Goal: Check status: Check status

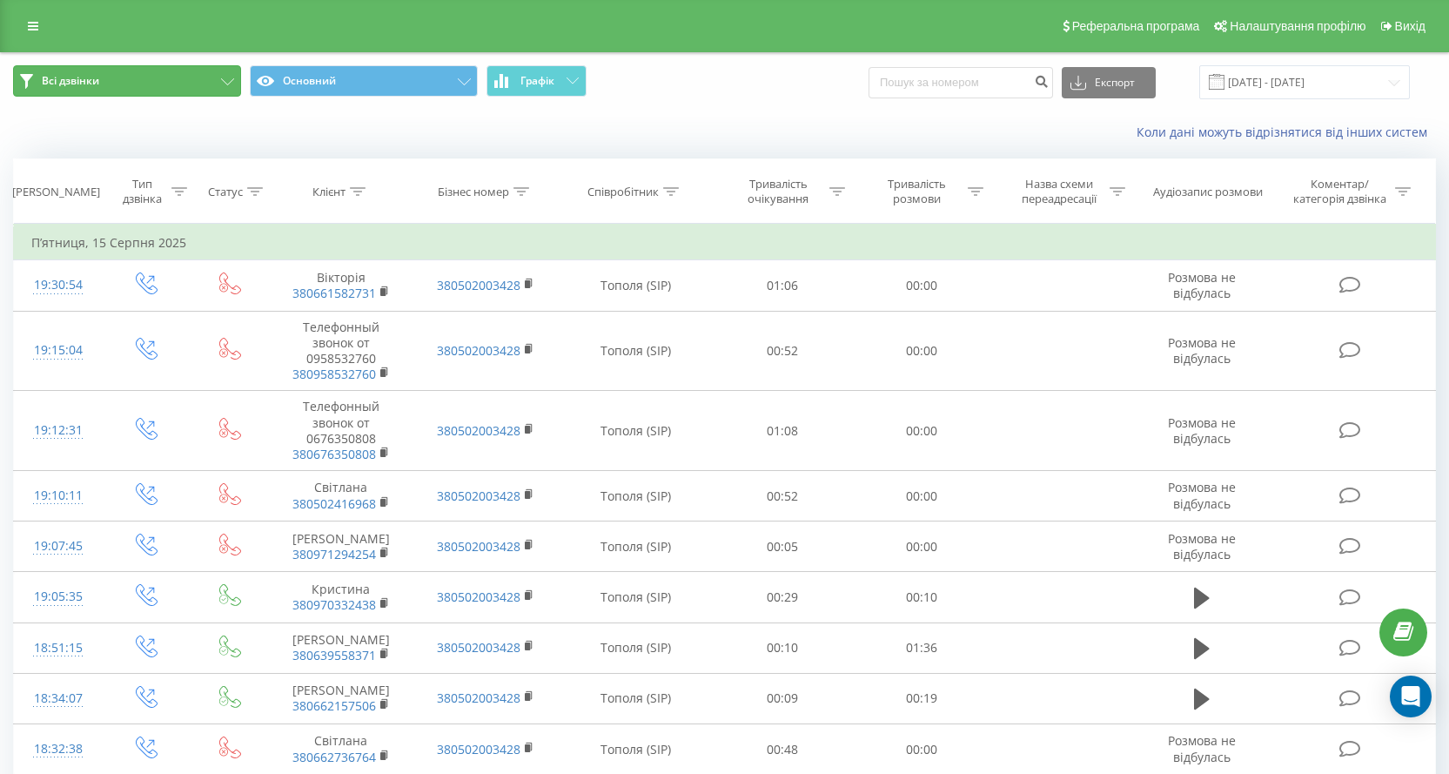
click at [225, 82] on icon at bounding box center [227, 81] width 13 height 7
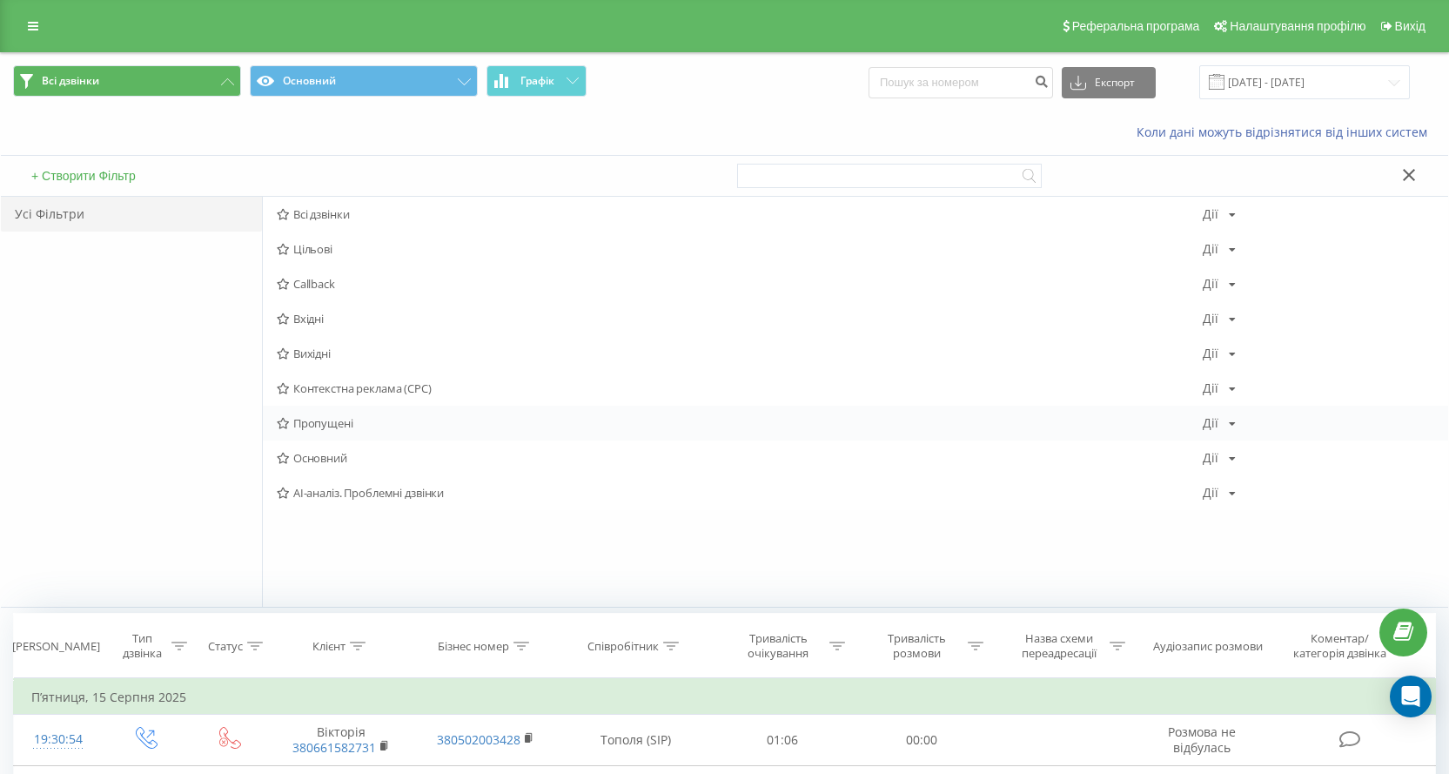
click at [319, 420] on span "Пропущені" at bounding box center [740, 423] width 926 height 12
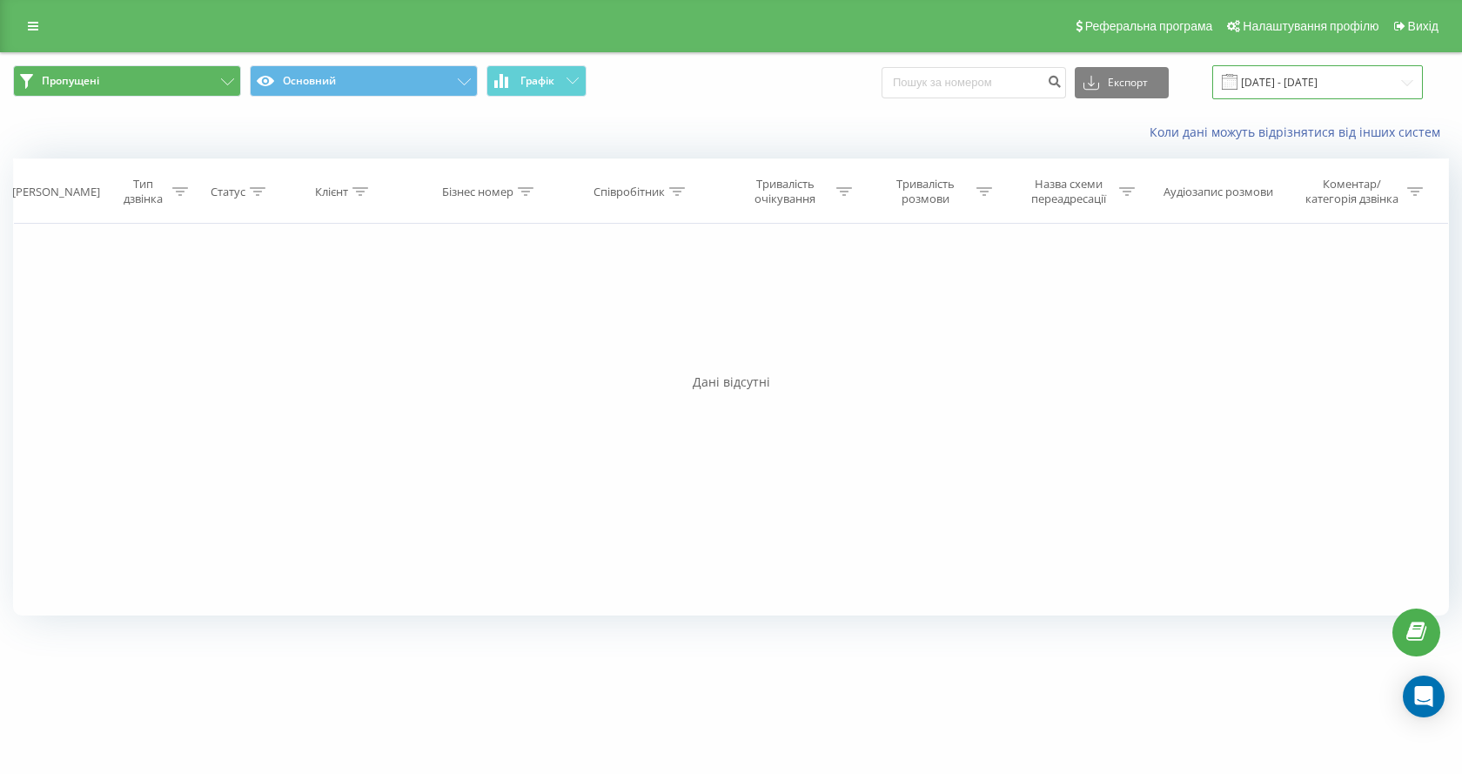
click at [1404, 83] on input "[DATE] - [DATE]" at bounding box center [1317, 82] width 211 height 34
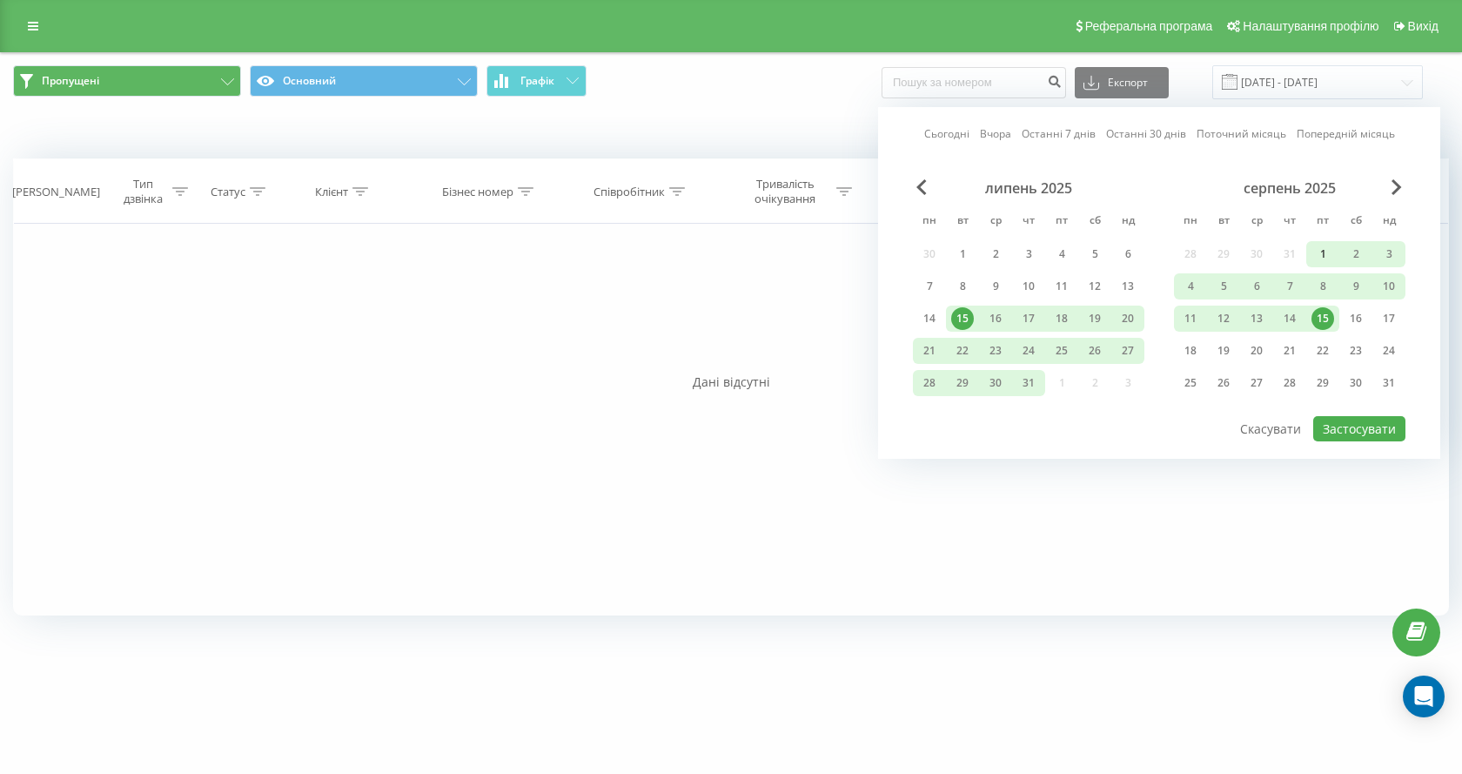
click at [1319, 253] on div "1" at bounding box center [1322, 254] width 23 height 23
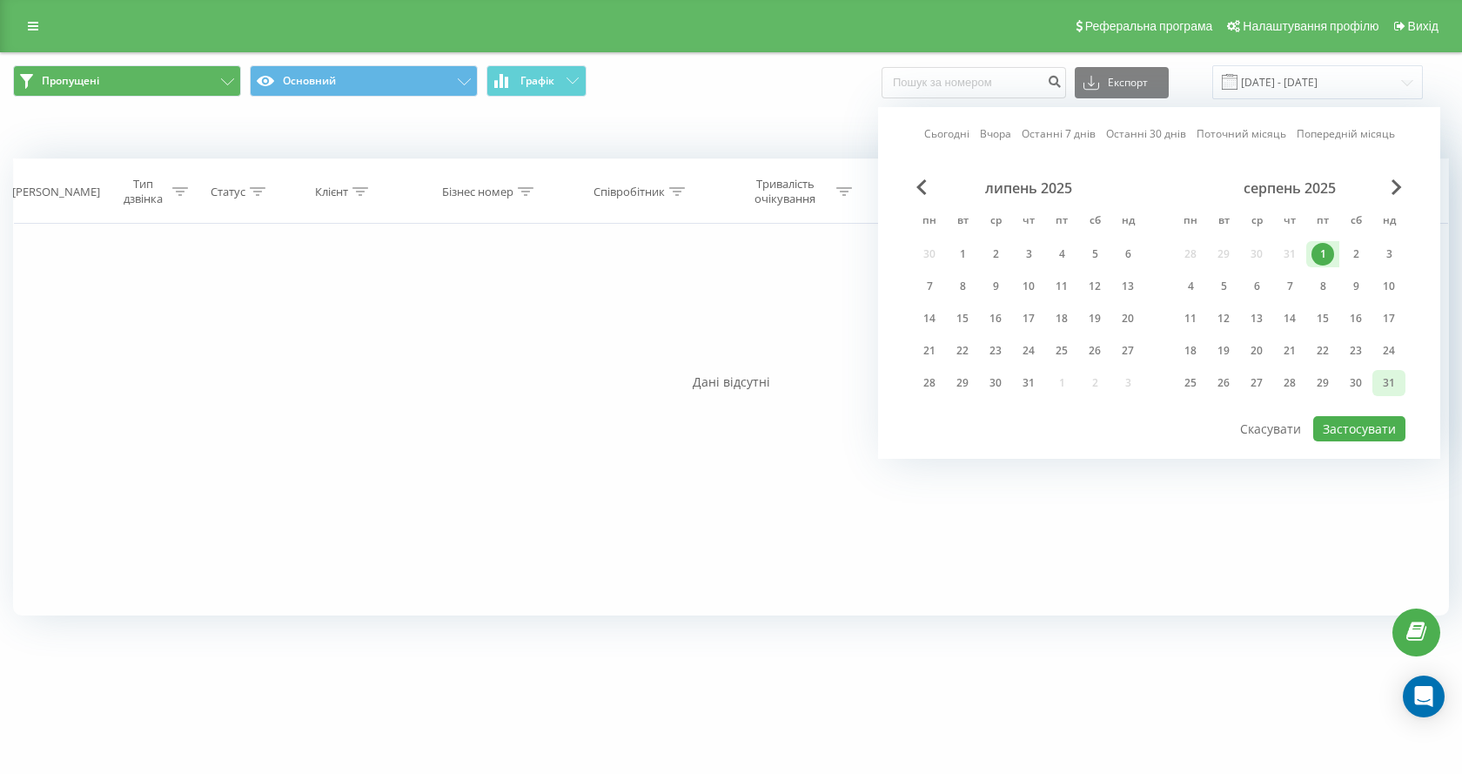
click at [1392, 380] on div "31" at bounding box center [1389, 383] width 23 height 23
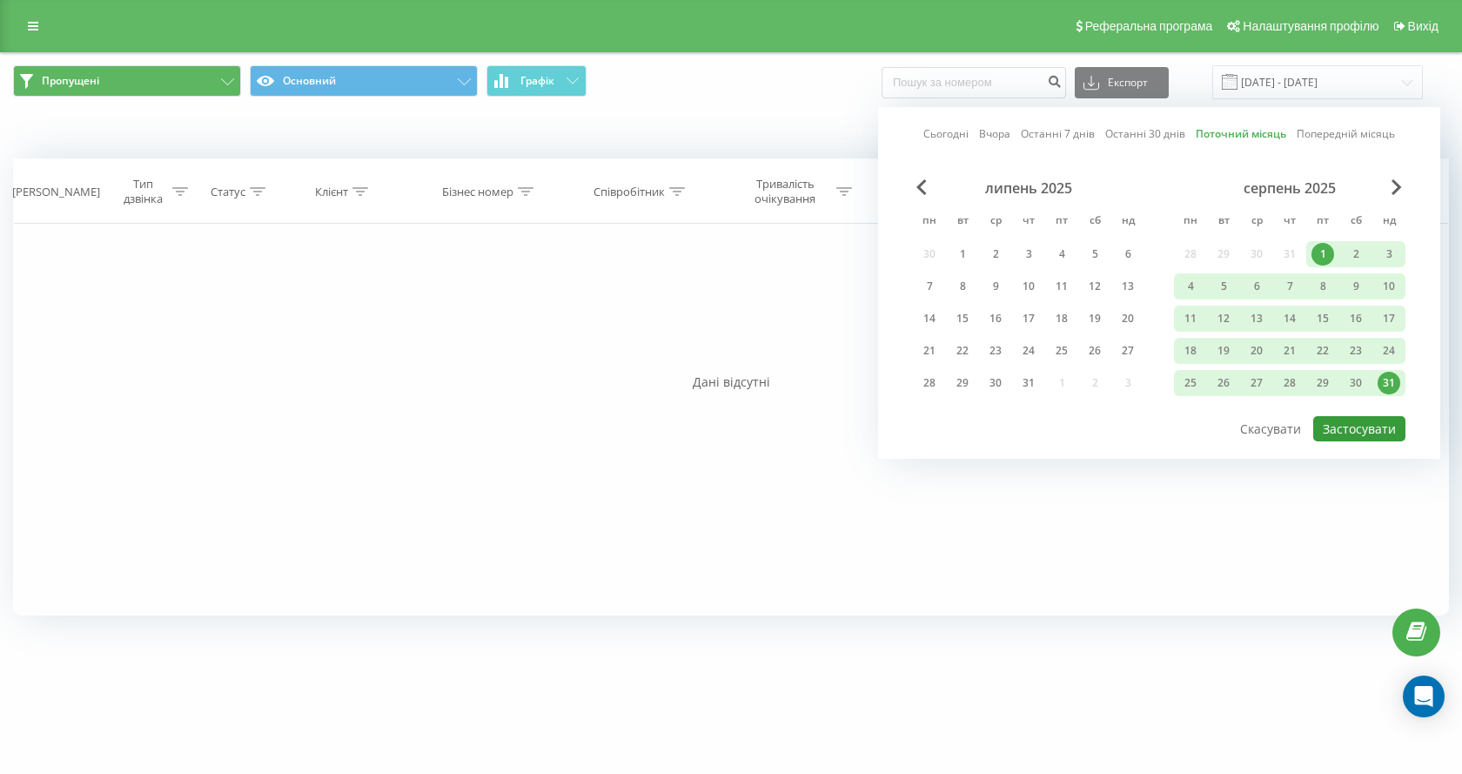
click at [1354, 433] on button "Застосувати" at bounding box center [1359, 428] width 92 height 25
type input "[DATE] - [DATE]"
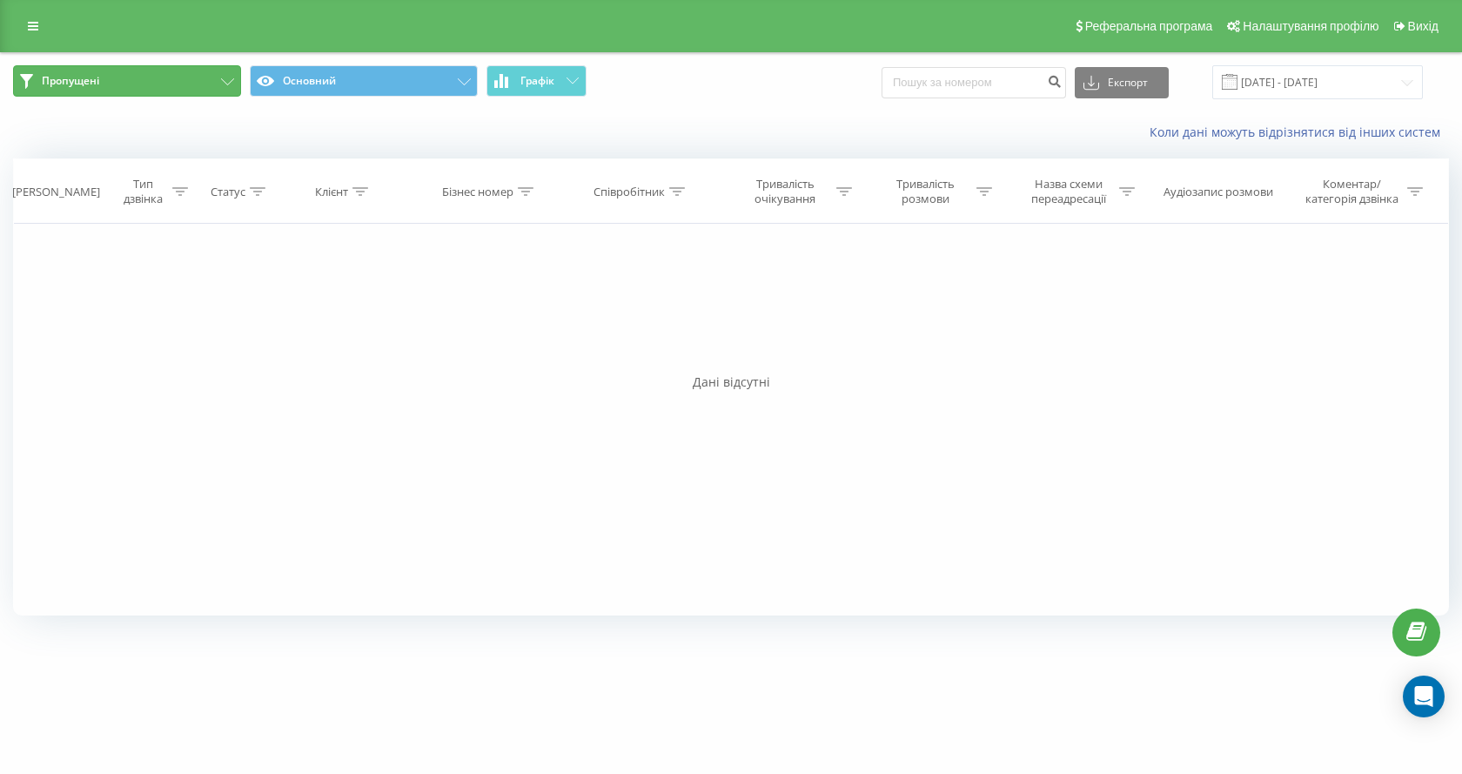
click at [225, 79] on icon at bounding box center [227, 81] width 13 height 7
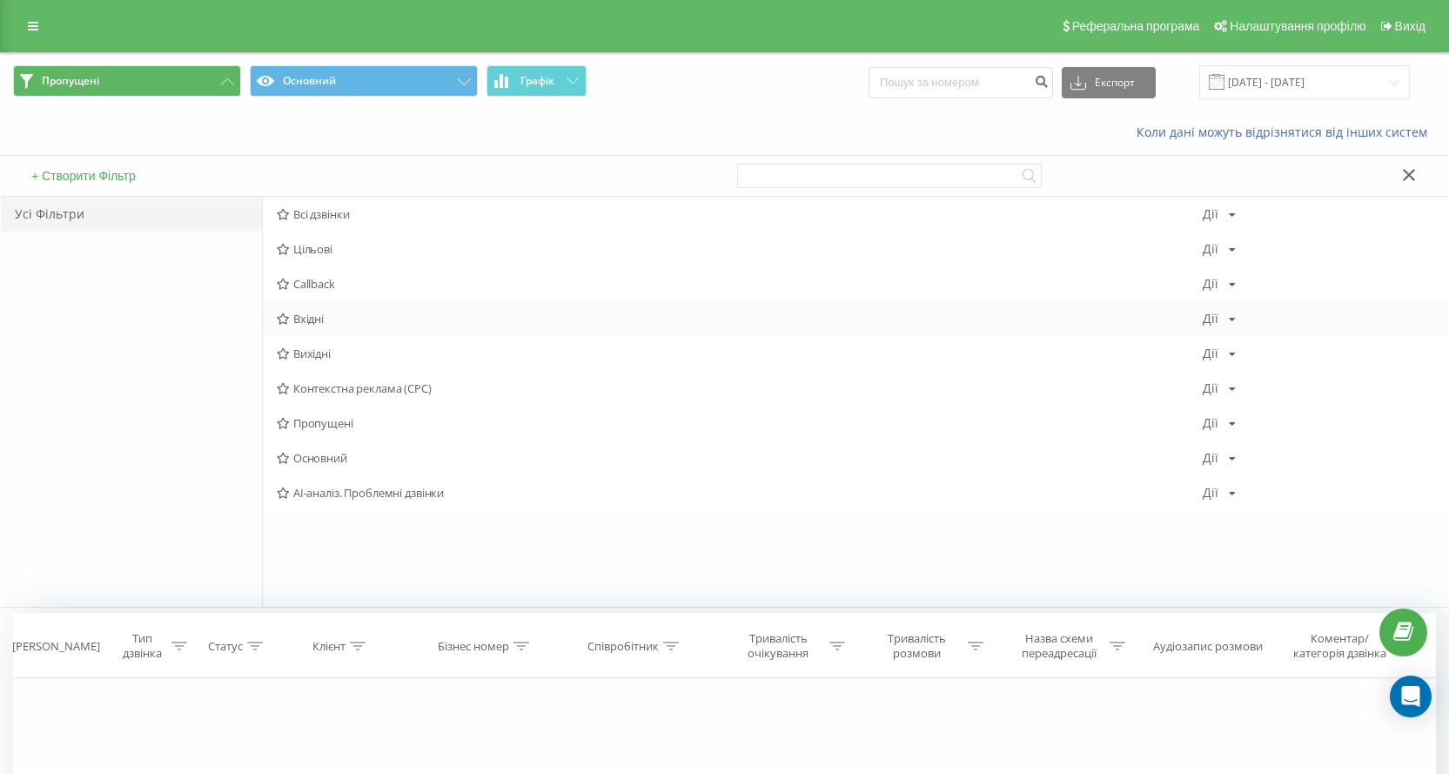
click at [305, 317] on span "Вхідні" at bounding box center [740, 318] width 926 height 12
